Goal: Task Accomplishment & Management: Use online tool/utility

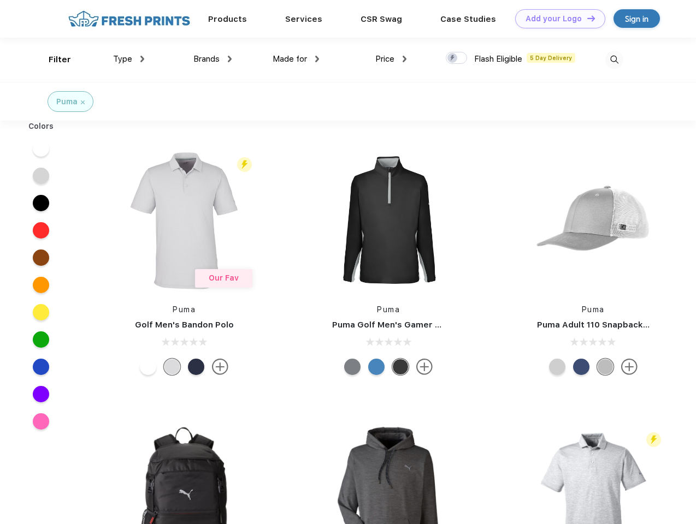
click at [556, 19] on link "Add your Logo Design Tool" at bounding box center [560, 18] width 90 height 19
click at [0, 0] on div "Design Tool" at bounding box center [0, 0] width 0 height 0
click at [586, 18] on link "Add your Logo Design Tool" at bounding box center [560, 18] width 90 height 19
click at [52, 60] on div "Filter" at bounding box center [60, 60] width 22 height 13
click at [129, 59] on span "Type" at bounding box center [122, 59] width 19 height 10
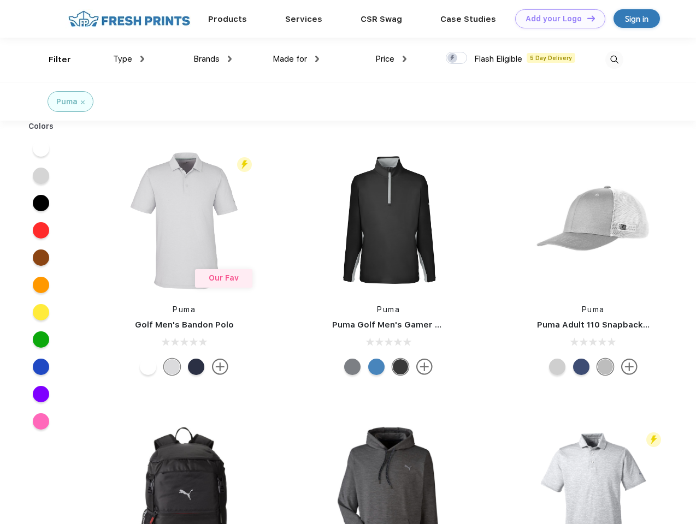
click at [212, 59] on span "Brands" at bounding box center [206, 59] width 26 height 10
click at [296, 59] on span "Made for" at bounding box center [290, 59] width 34 height 10
click at [391, 59] on span "Price" at bounding box center [384, 59] width 19 height 10
click at [457, 58] on div at bounding box center [456, 58] width 21 height 12
click at [453, 58] on input "checkbox" at bounding box center [449, 54] width 7 height 7
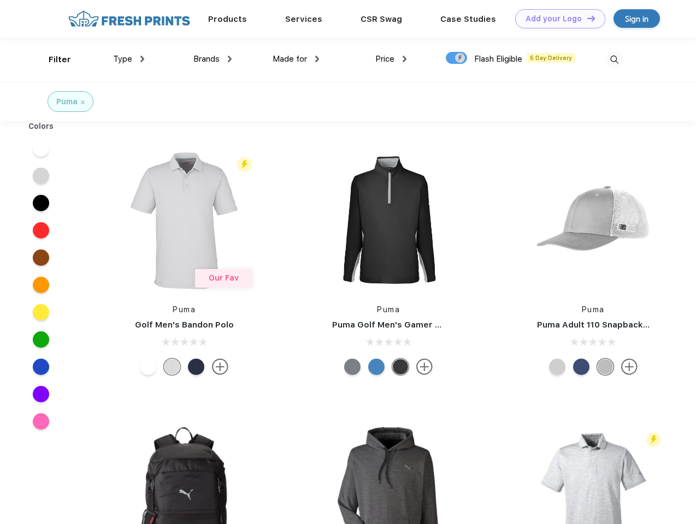
click at [614, 60] on img at bounding box center [614, 60] width 18 height 18
